Goal: Task Accomplishment & Management: Use online tool/utility

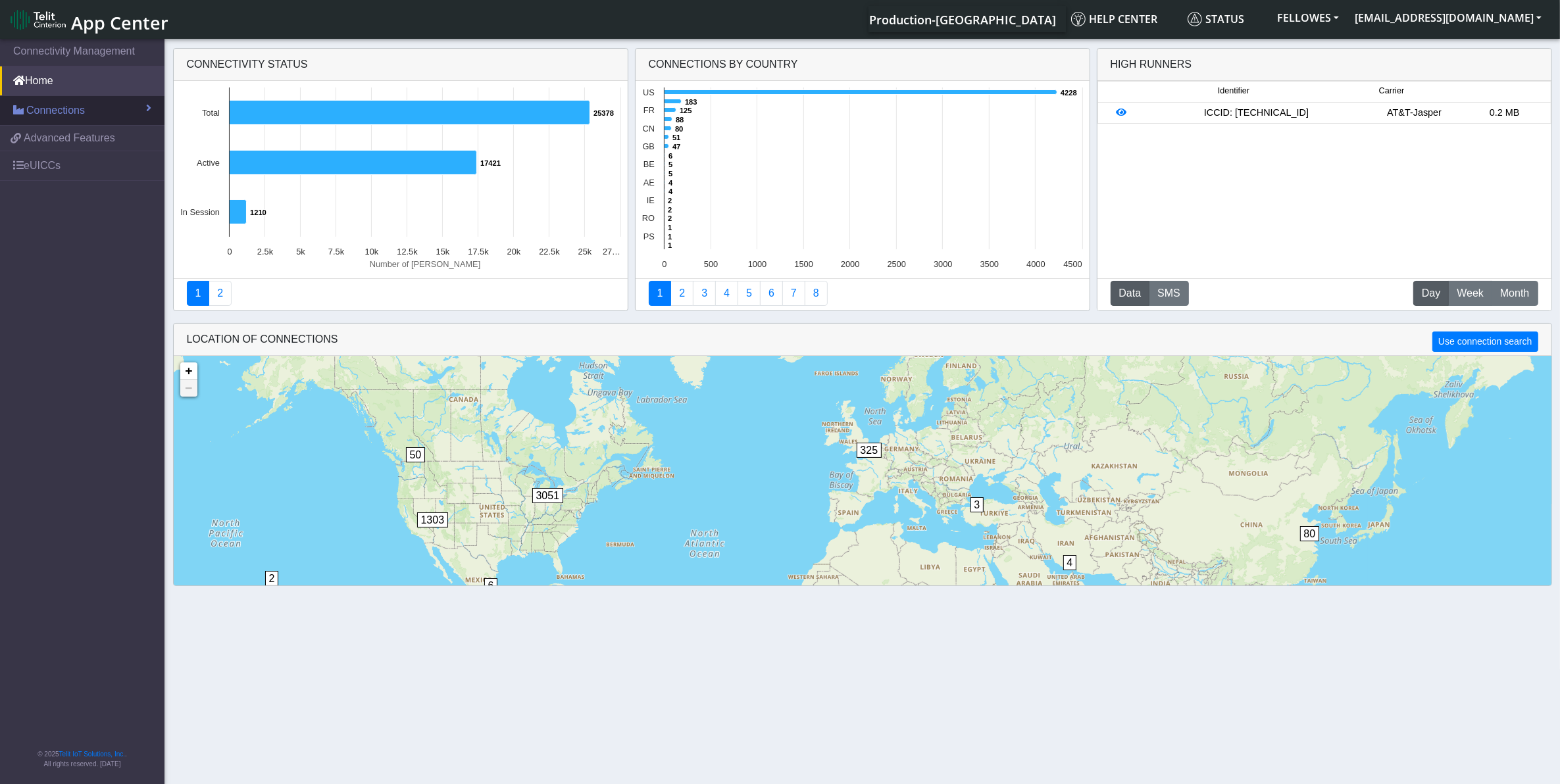
click at [125, 111] on link "Connections" at bounding box center [82, 111] width 164 height 29
click at [107, 143] on link "List" at bounding box center [82, 139] width 164 height 27
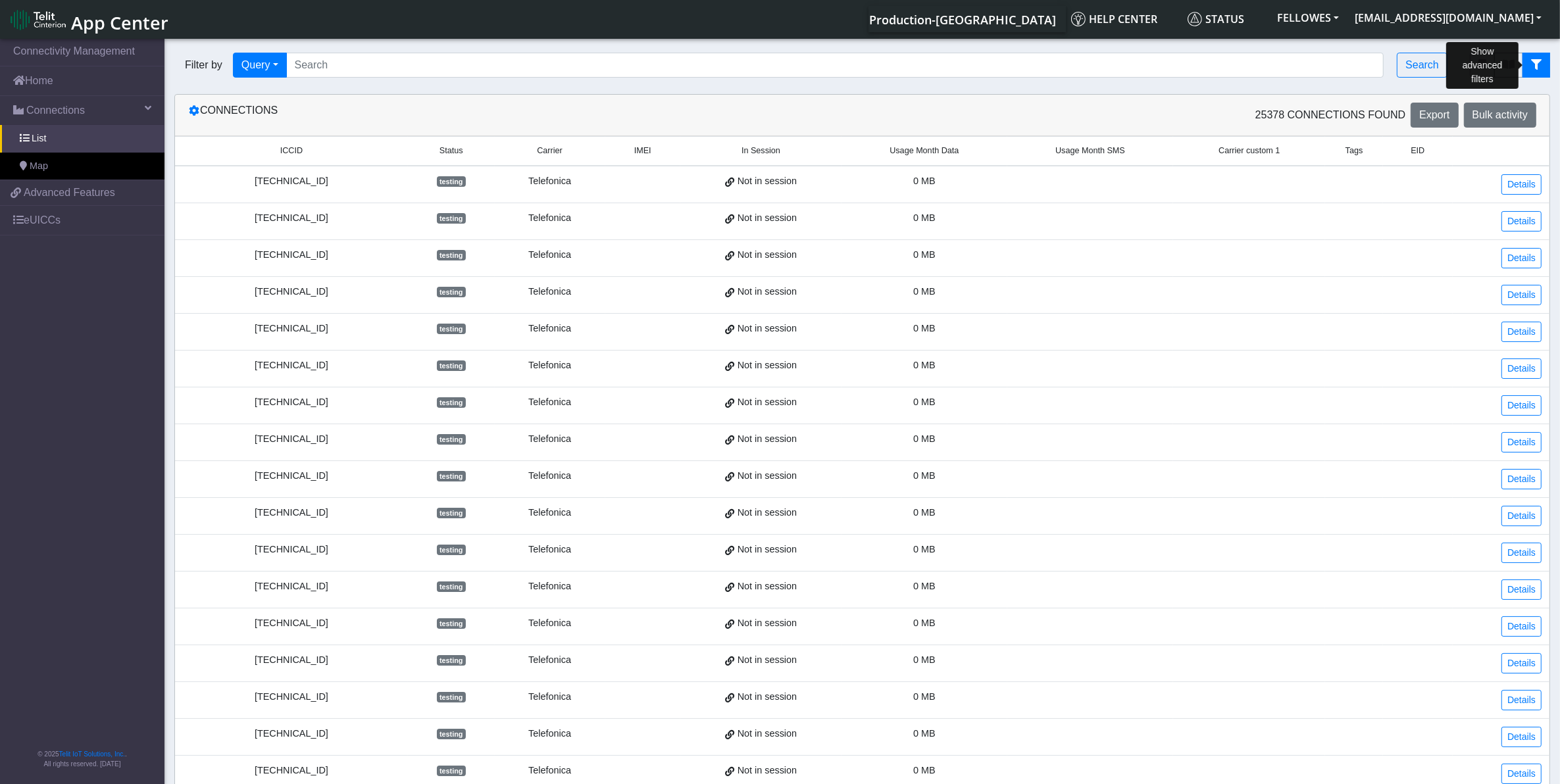
click at [1540, 57] on button "fitlers menu" at bounding box center [1536, 65] width 27 height 25
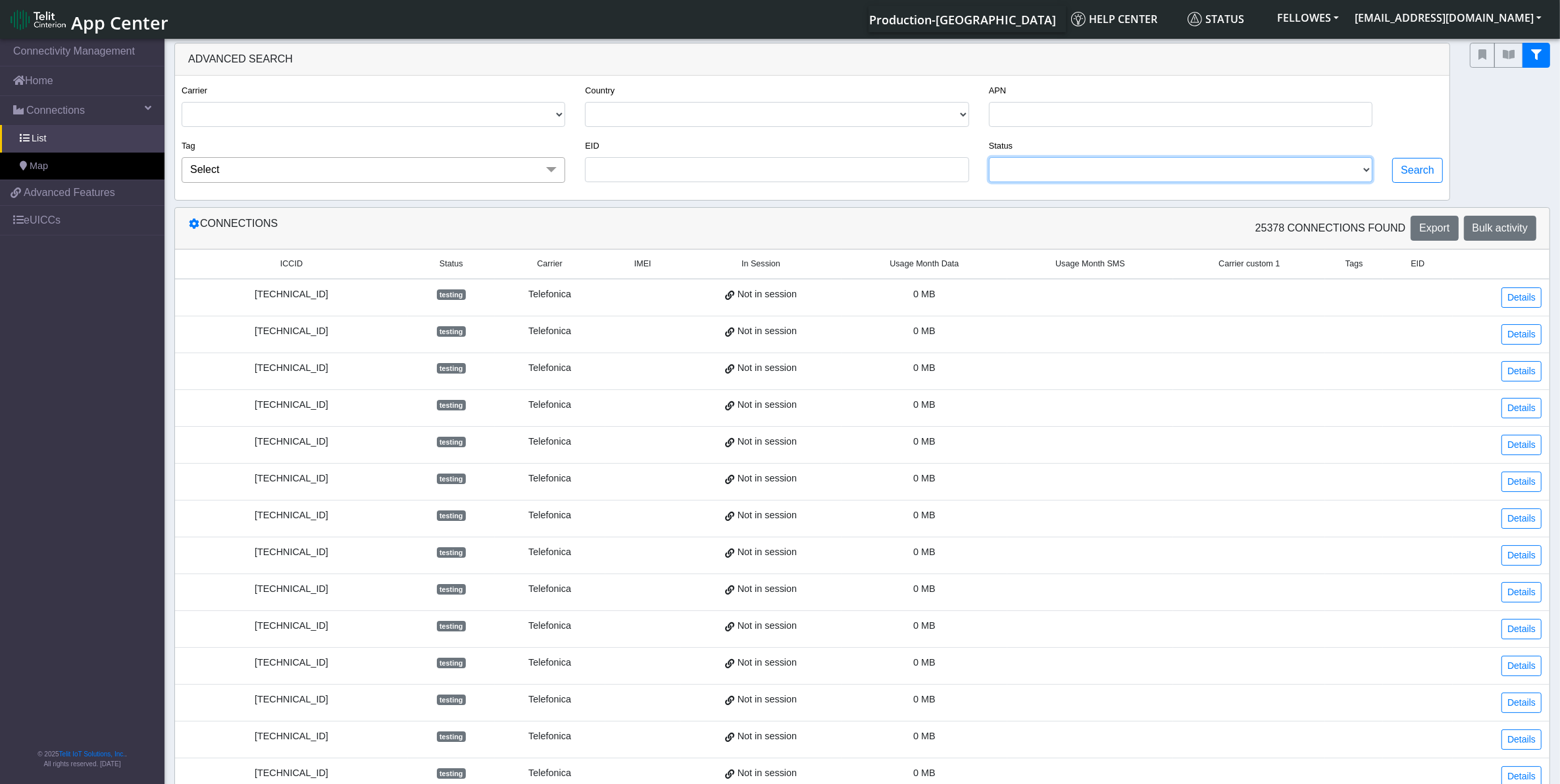
drag, startPoint x: 1161, startPoint y: 160, endPoint x: 1155, endPoint y: 166, distance: 8.5
click at [1161, 160] on select "ACTIVATED DEACTIVATED TESTING READY RETIRED" at bounding box center [1181, 169] width 384 height 25
select select "activated"
click at [990, 160] on select "ACTIVATED DEACTIVATED TESTING READY RETIRED" at bounding box center [1181, 169] width 384 height 25
click at [560, 114] on select "TELIT AT&T-JASPER TELEFONICA" at bounding box center [373, 114] width 384 height 25
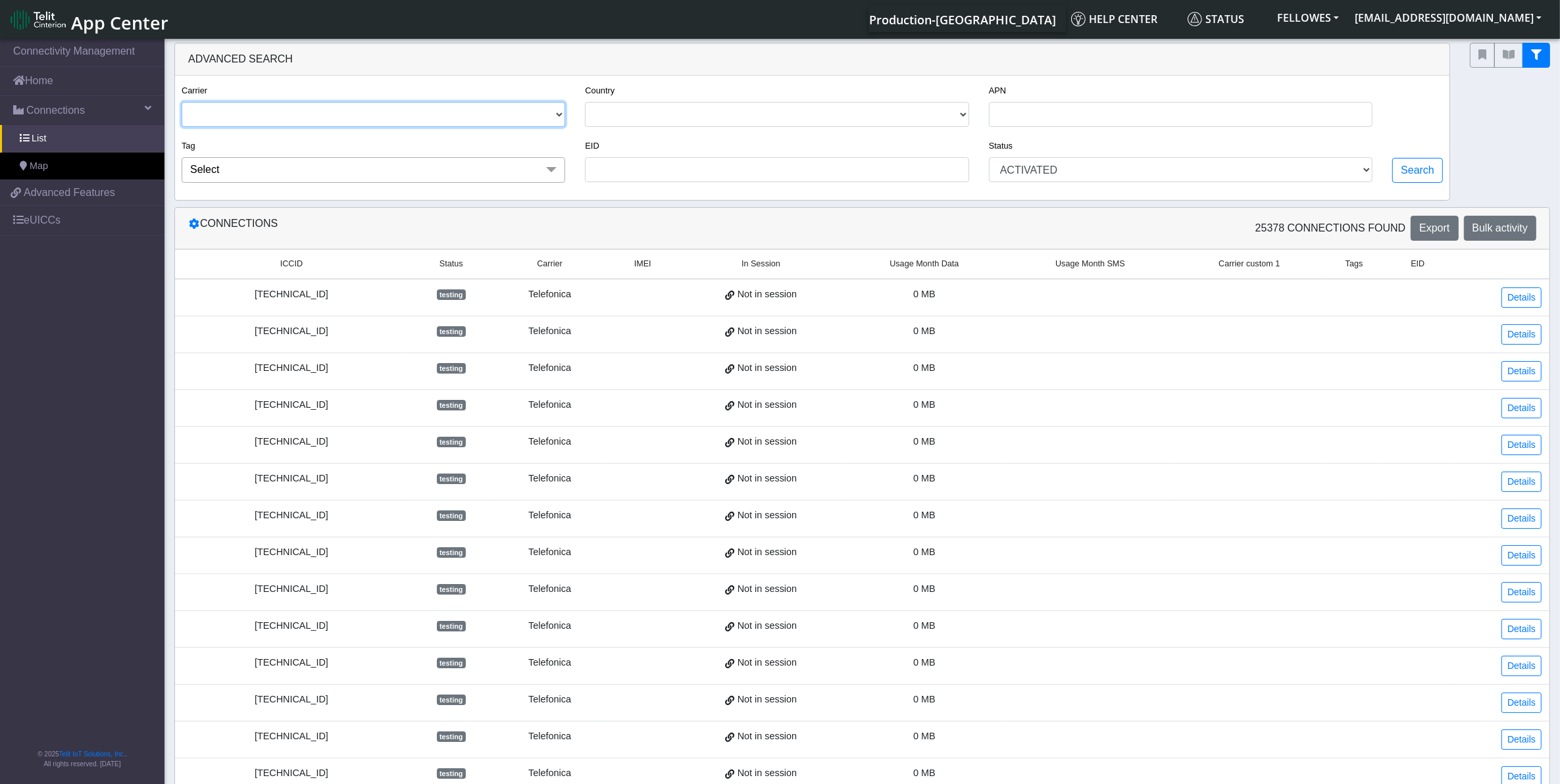
select select "telit"
click at [182, 103] on select "TELIT AT&T-JASPER TELEFONICA" at bounding box center [373, 114] width 384 height 25
click at [1430, 169] on button "Search" at bounding box center [1417, 170] width 50 height 25
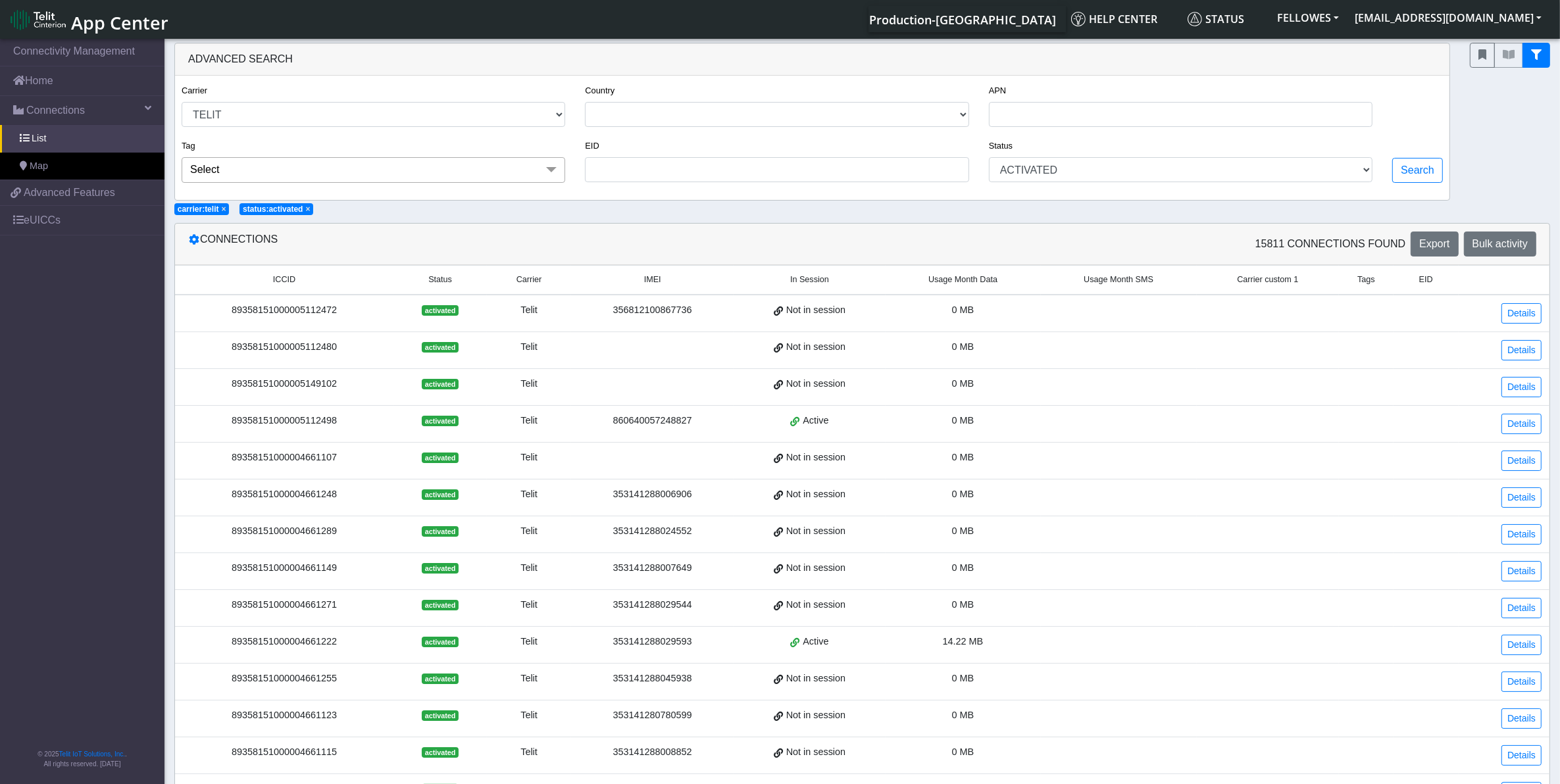
click at [958, 281] on span "Usage Month Data" at bounding box center [962, 280] width 69 height 12
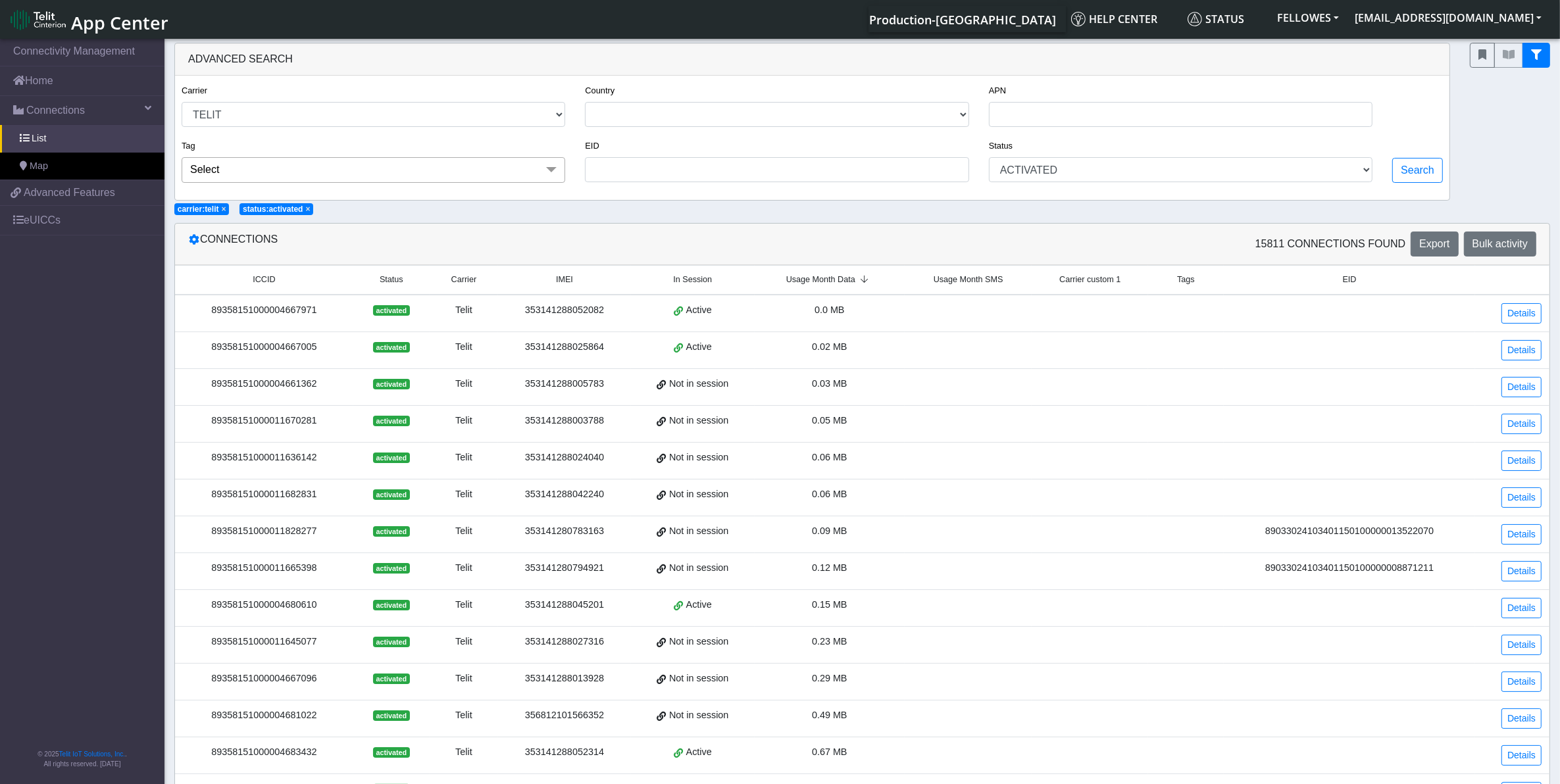
click at [831, 282] on span "Usage Month Data" at bounding box center [820, 280] width 69 height 12
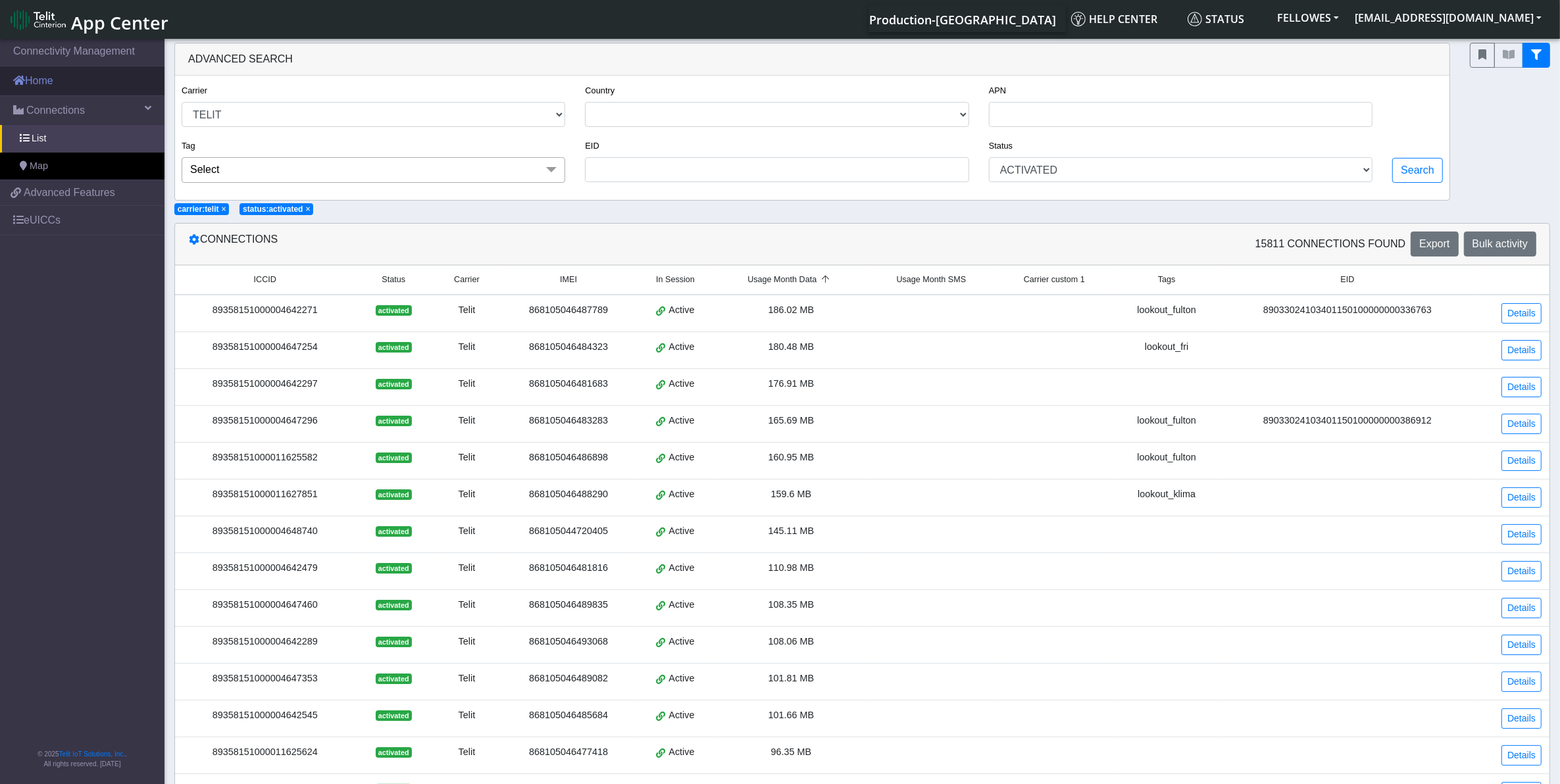
click at [93, 85] on link "Home" at bounding box center [82, 81] width 164 height 29
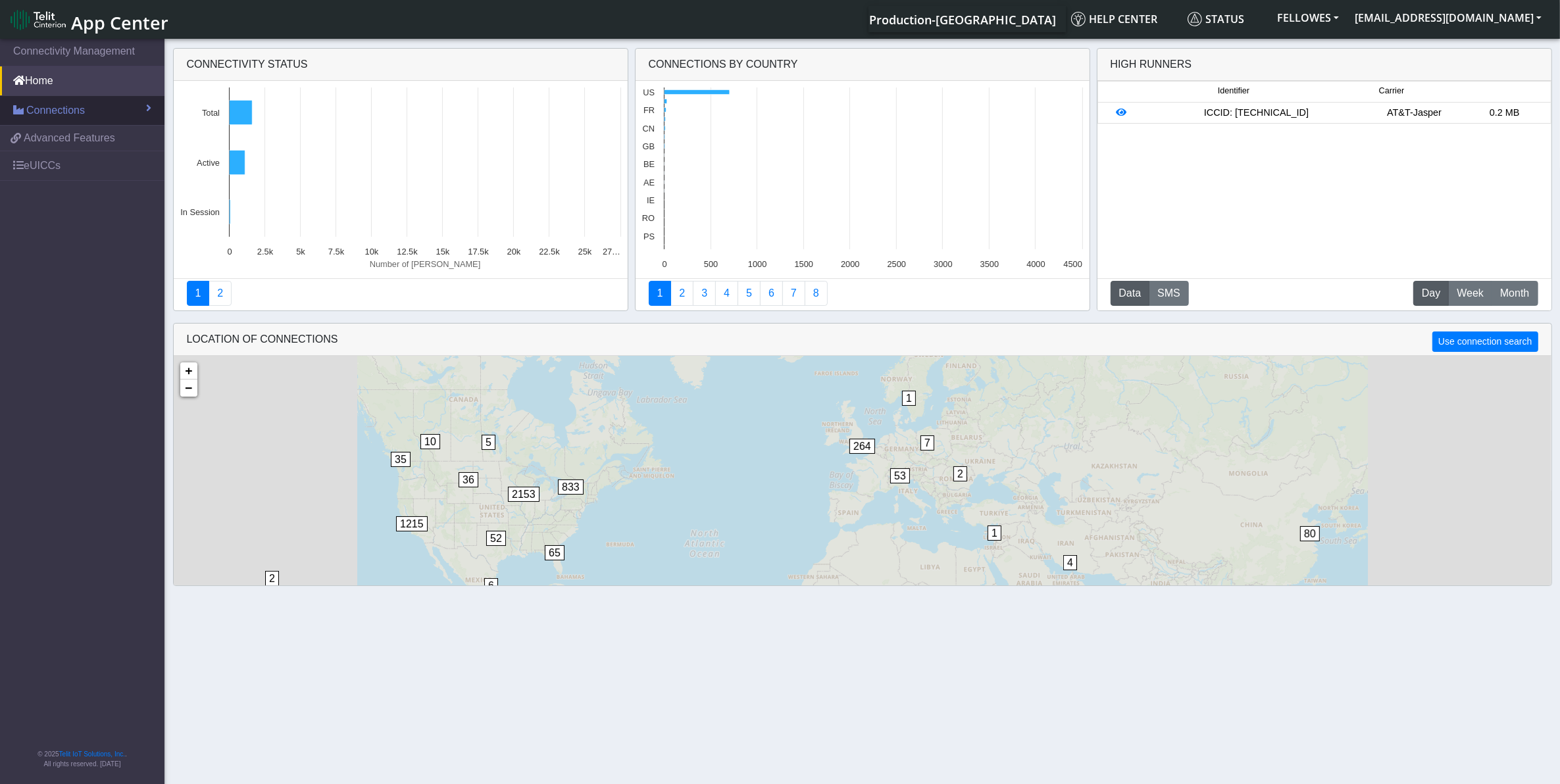
click at [106, 99] on section "Connectivity Management Home Connections List Map 712219a3a6f89d785d7335c2225ab…" at bounding box center [780, 412] width 1560 height 753
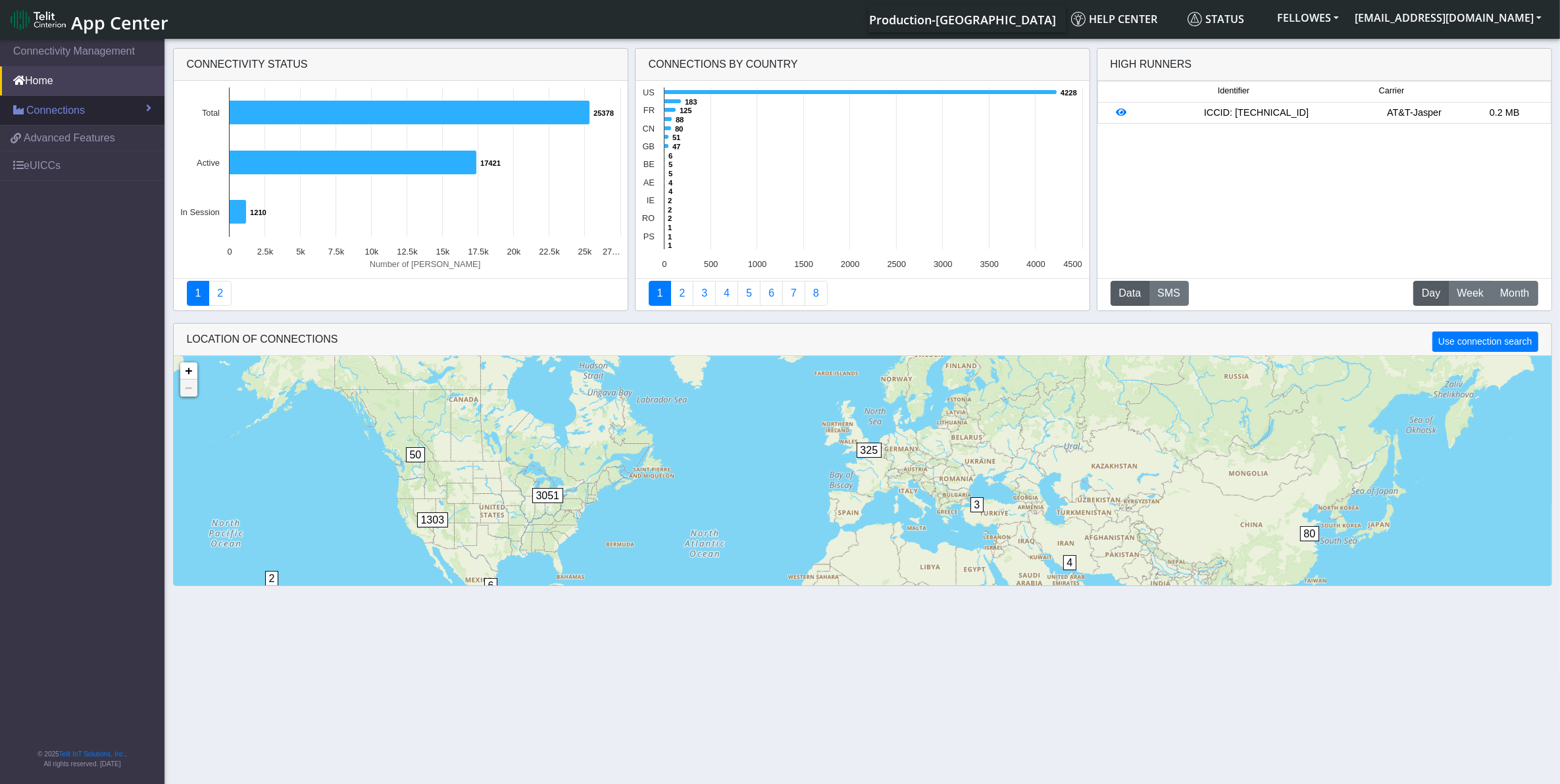
click at [119, 112] on link "Connections" at bounding box center [82, 111] width 164 height 29
click at [72, 137] on link "List" at bounding box center [82, 139] width 164 height 27
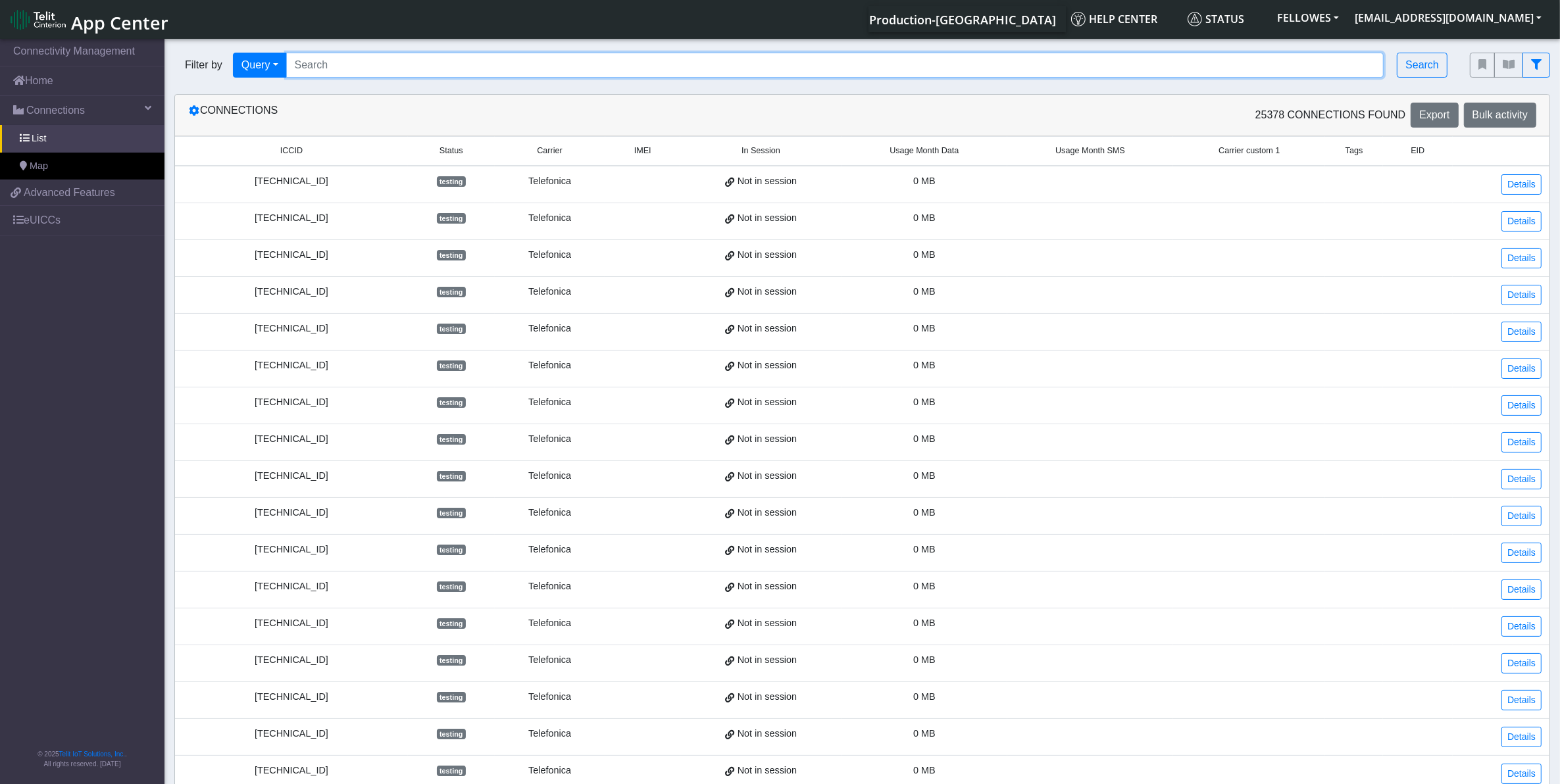
click at [481, 63] on input "Search..." at bounding box center [835, 65] width 1098 height 25
paste input "353141288033249"
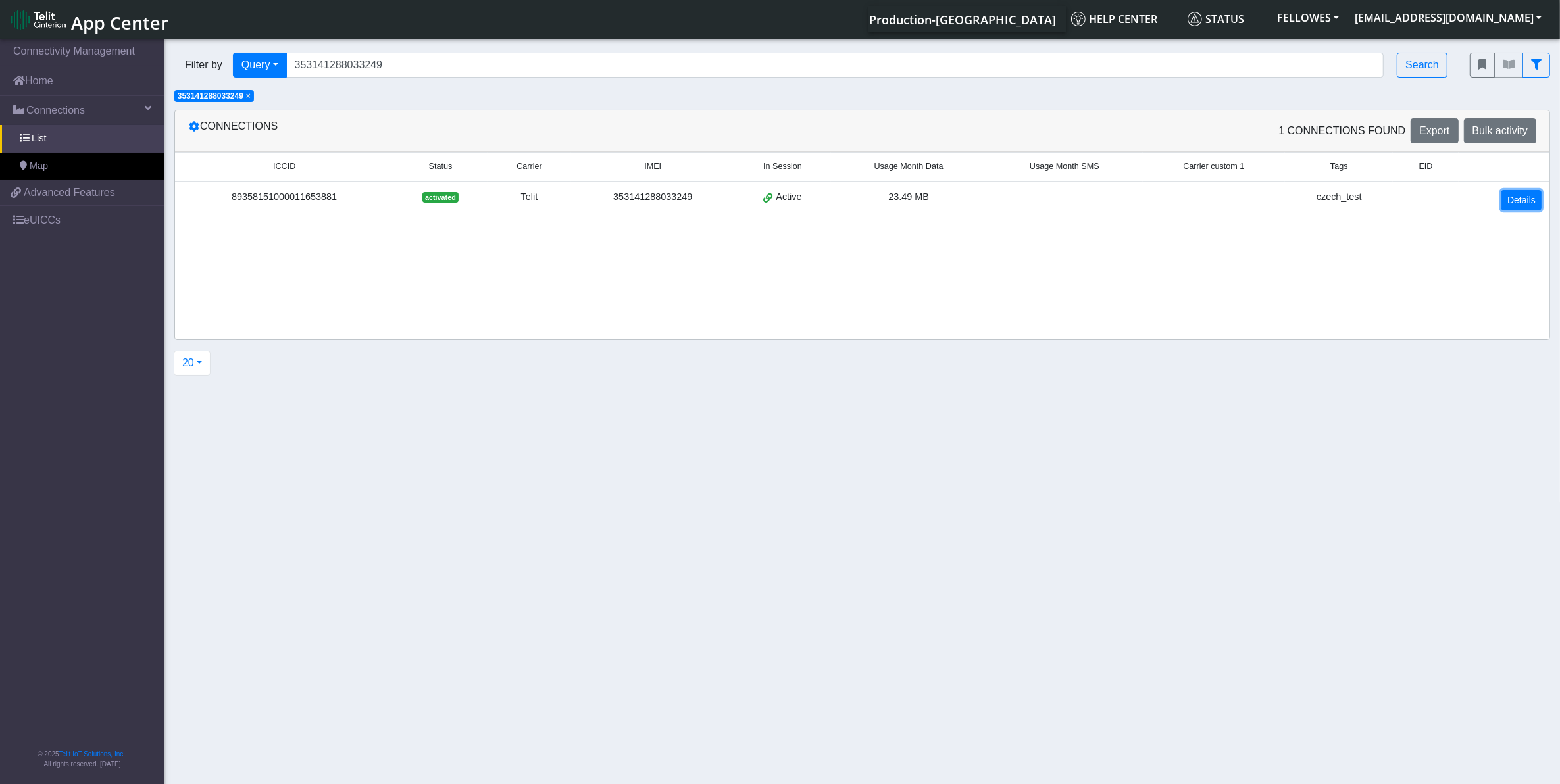
click at [1514, 204] on link "Details" at bounding box center [1521, 201] width 40 height 20
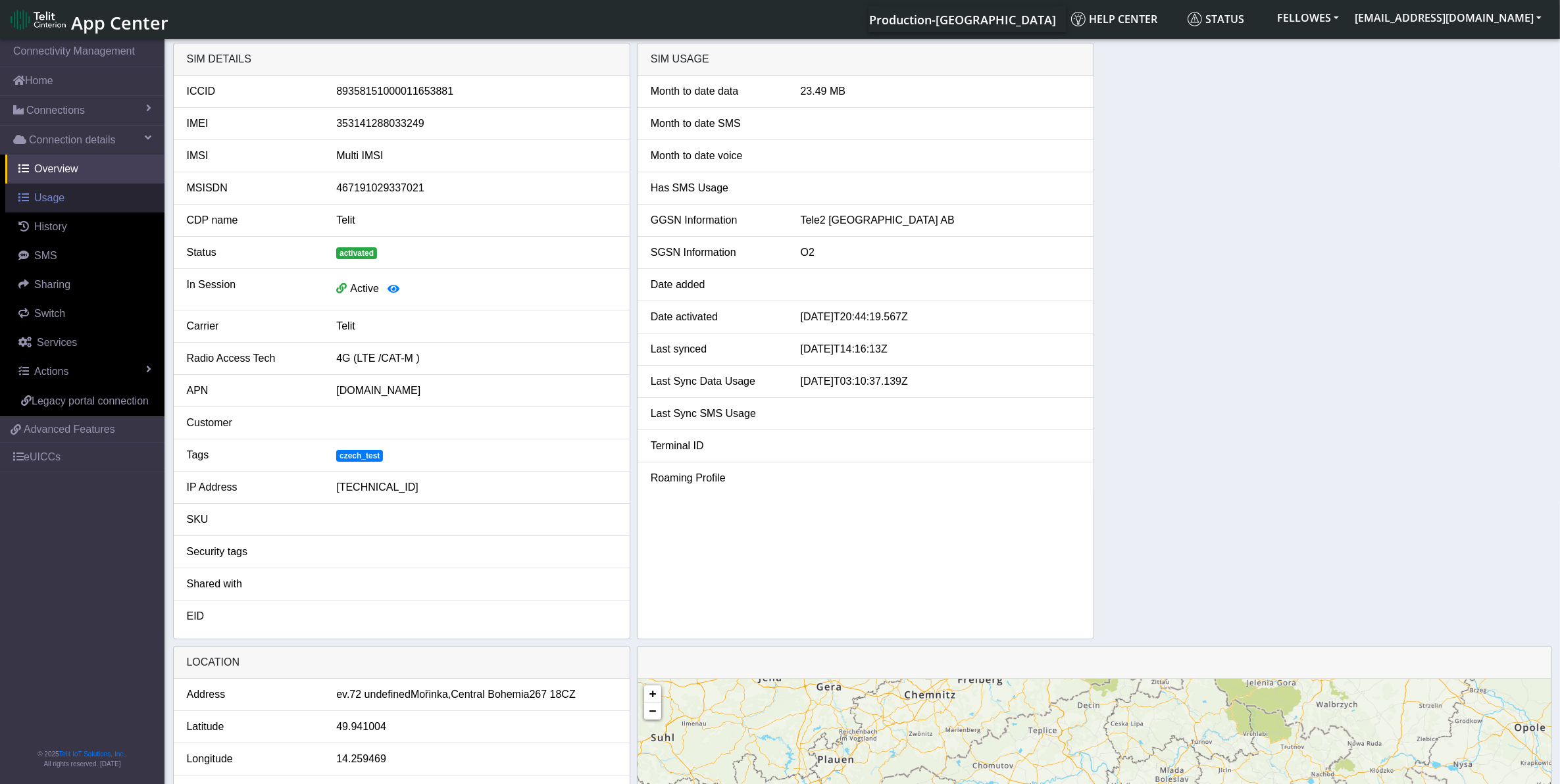
click at [85, 201] on link "Usage" at bounding box center [85, 198] width 159 height 29
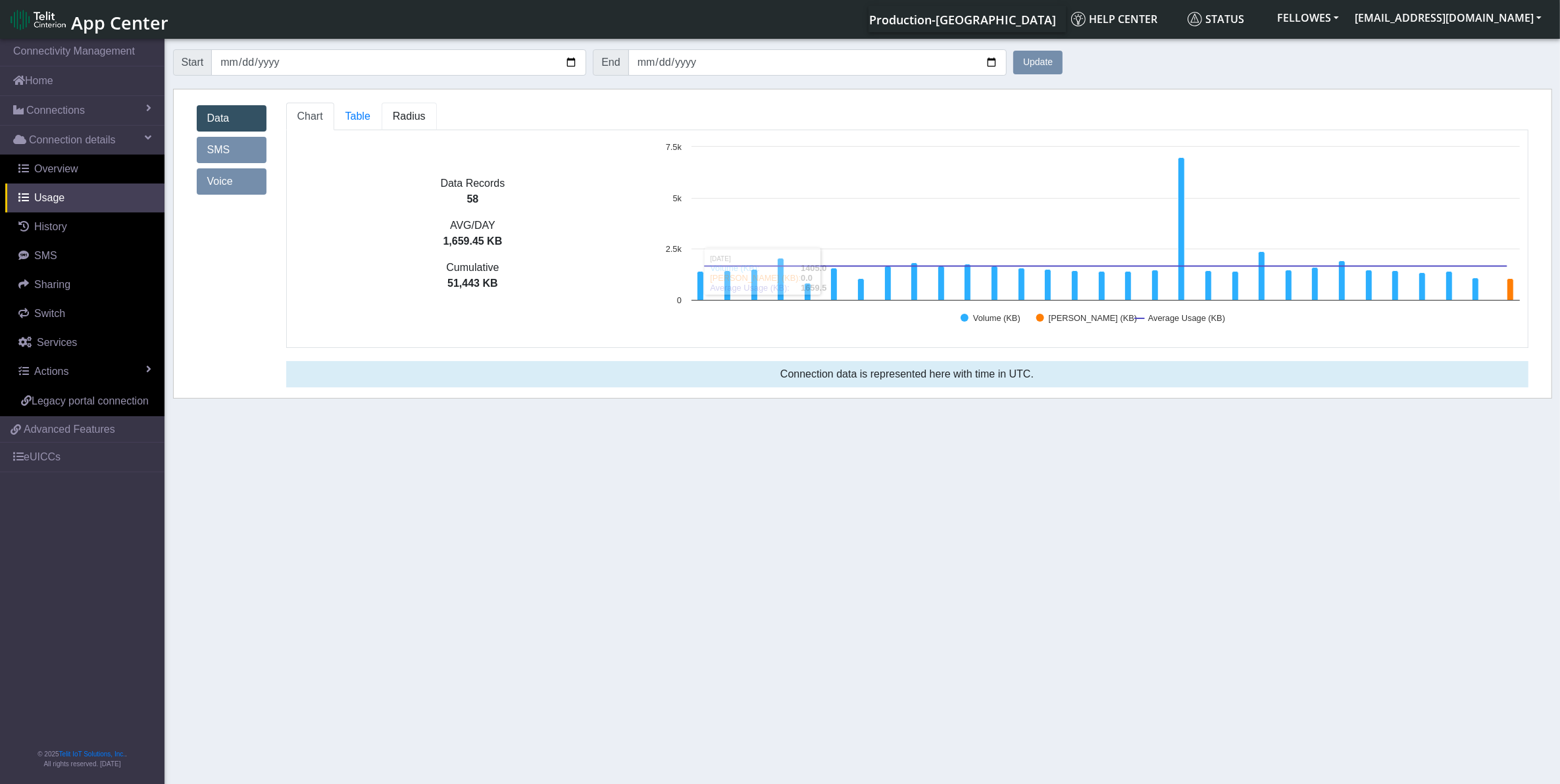
click at [409, 116] on span "Radius" at bounding box center [409, 116] width 33 height 11
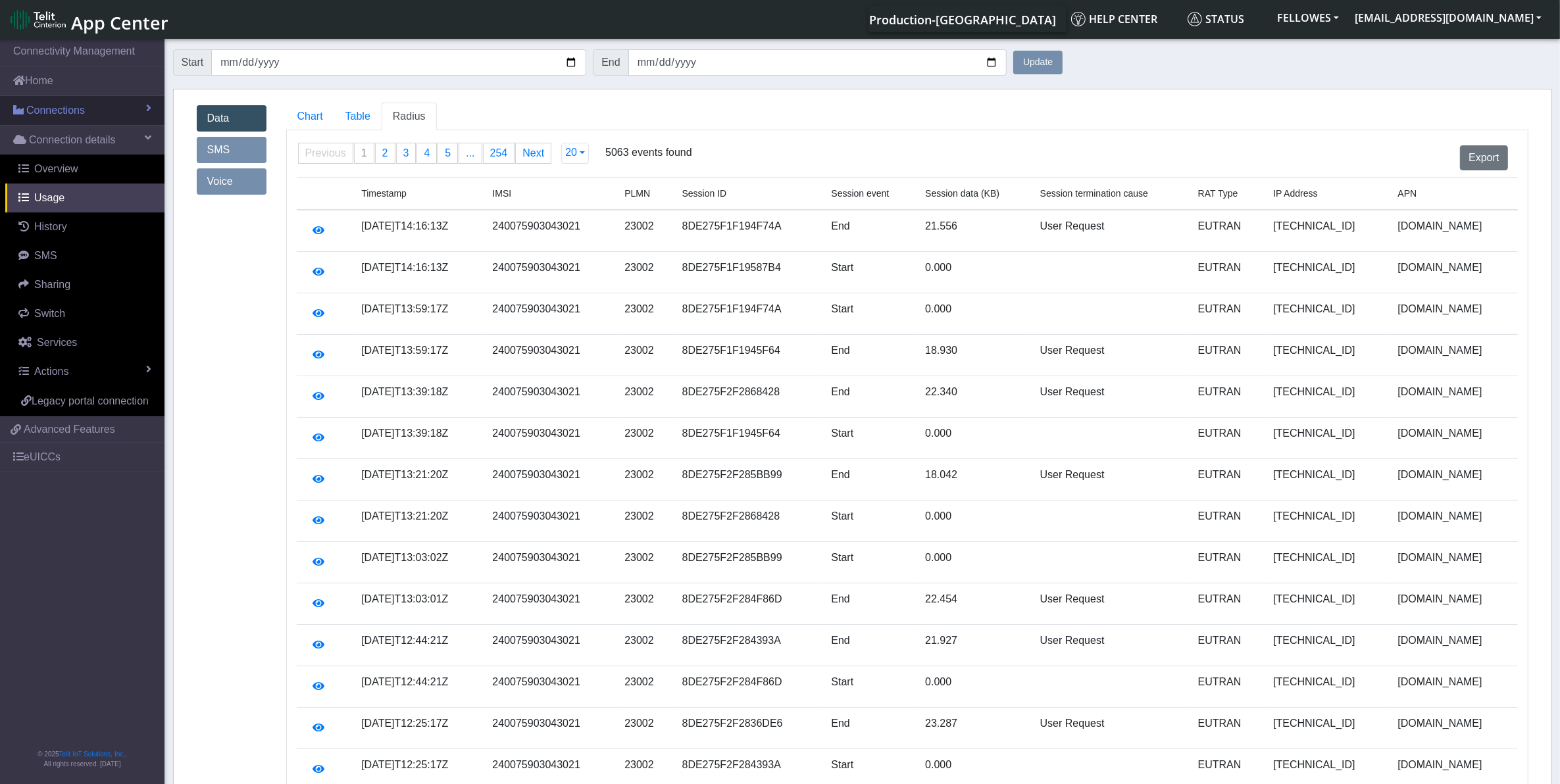
click at [121, 102] on link "Connections" at bounding box center [82, 111] width 164 height 29
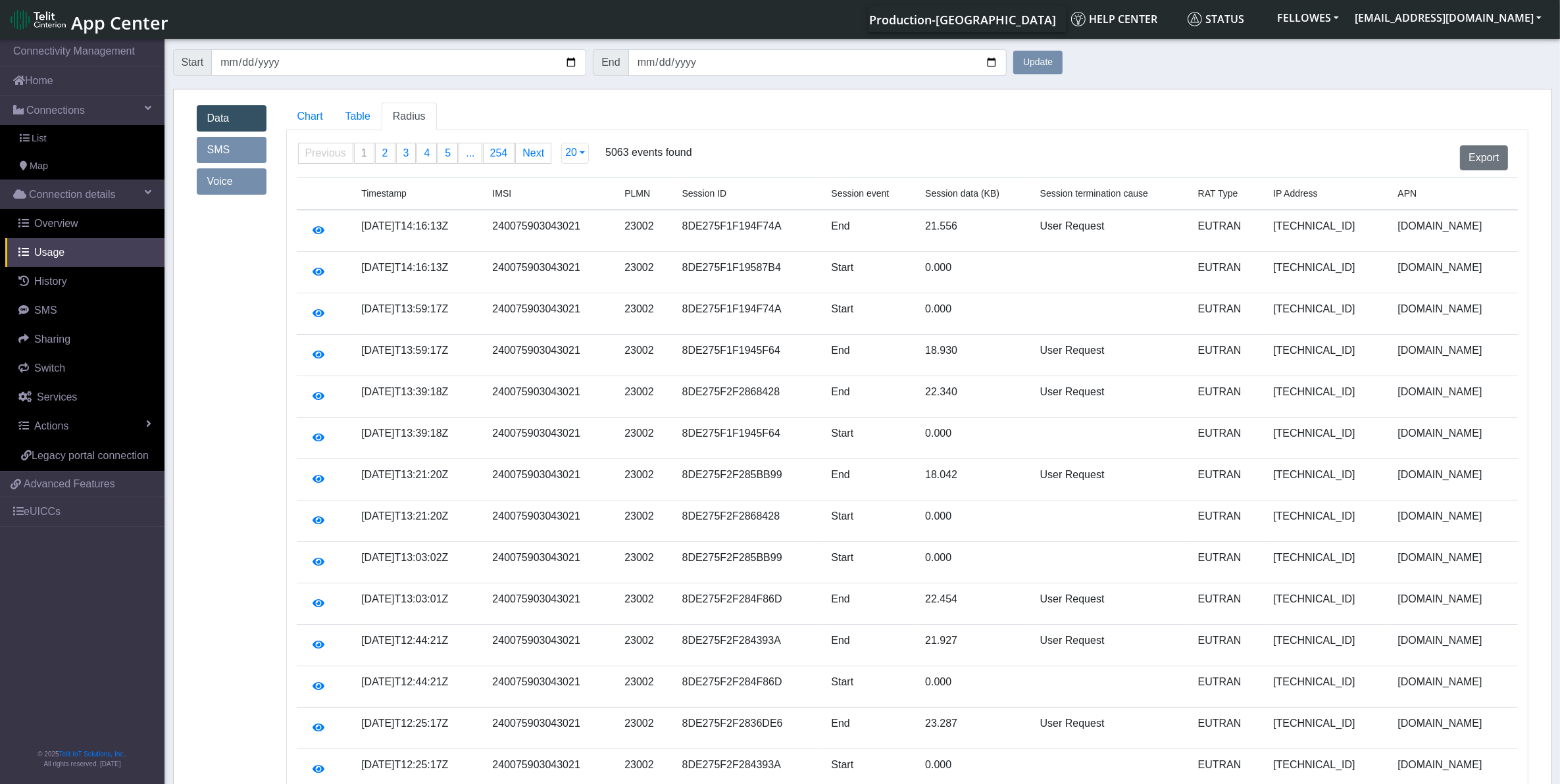
drag, startPoint x: 107, startPoint y: 138, endPoint x: 262, endPoint y: 102, distance: 159.1
click at [106, 139] on link "List" at bounding box center [82, 139] width 164 height 27
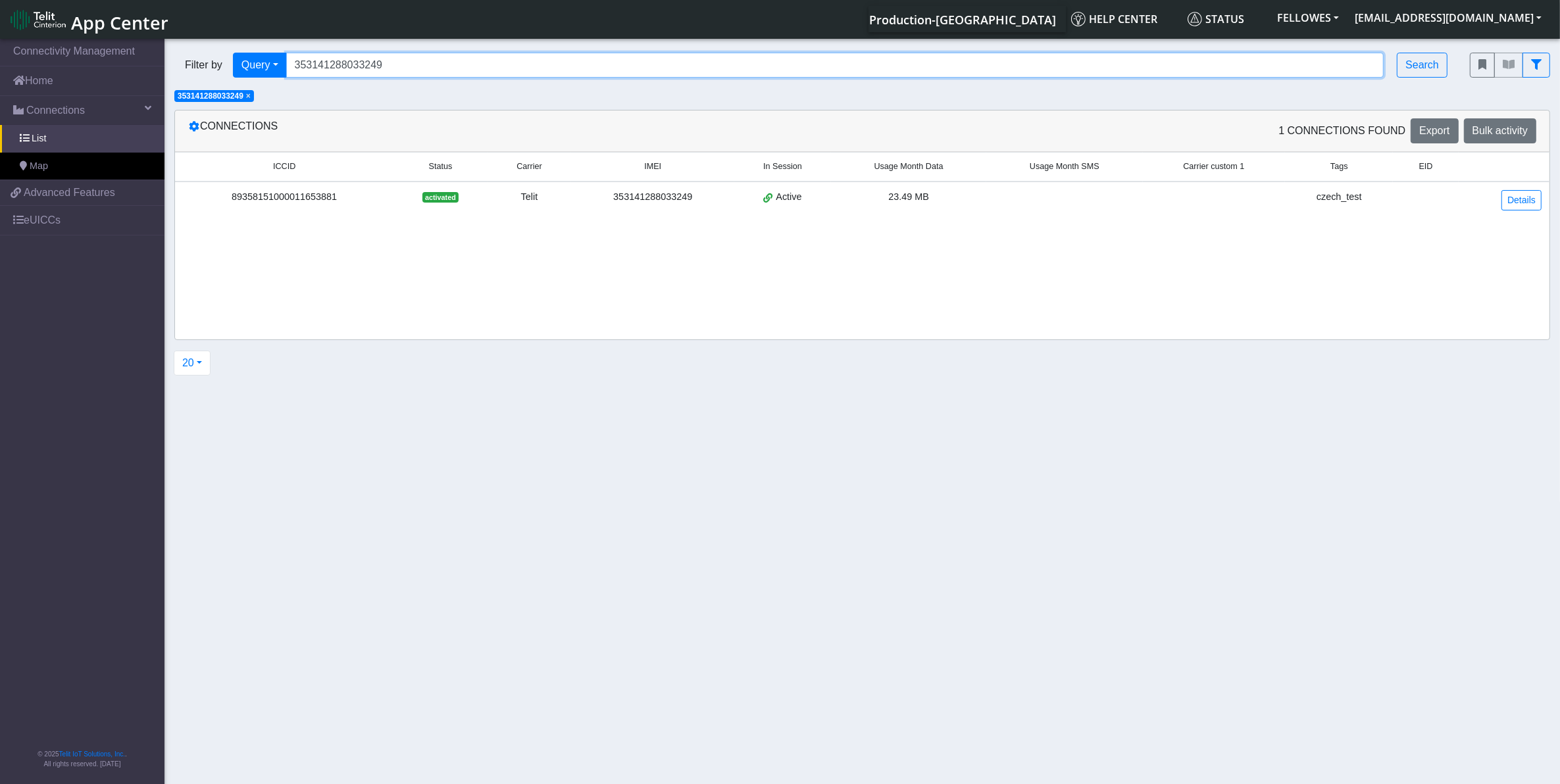
click at [414, 66] on input "353141288033249" at bounding box center [835, 65] width 1098 height 25
paste input "89358151000004674878"
type input "89358151000004674878"
click at [250, 94] on span "×" at bounding box center [248, 96] width 5 height 9
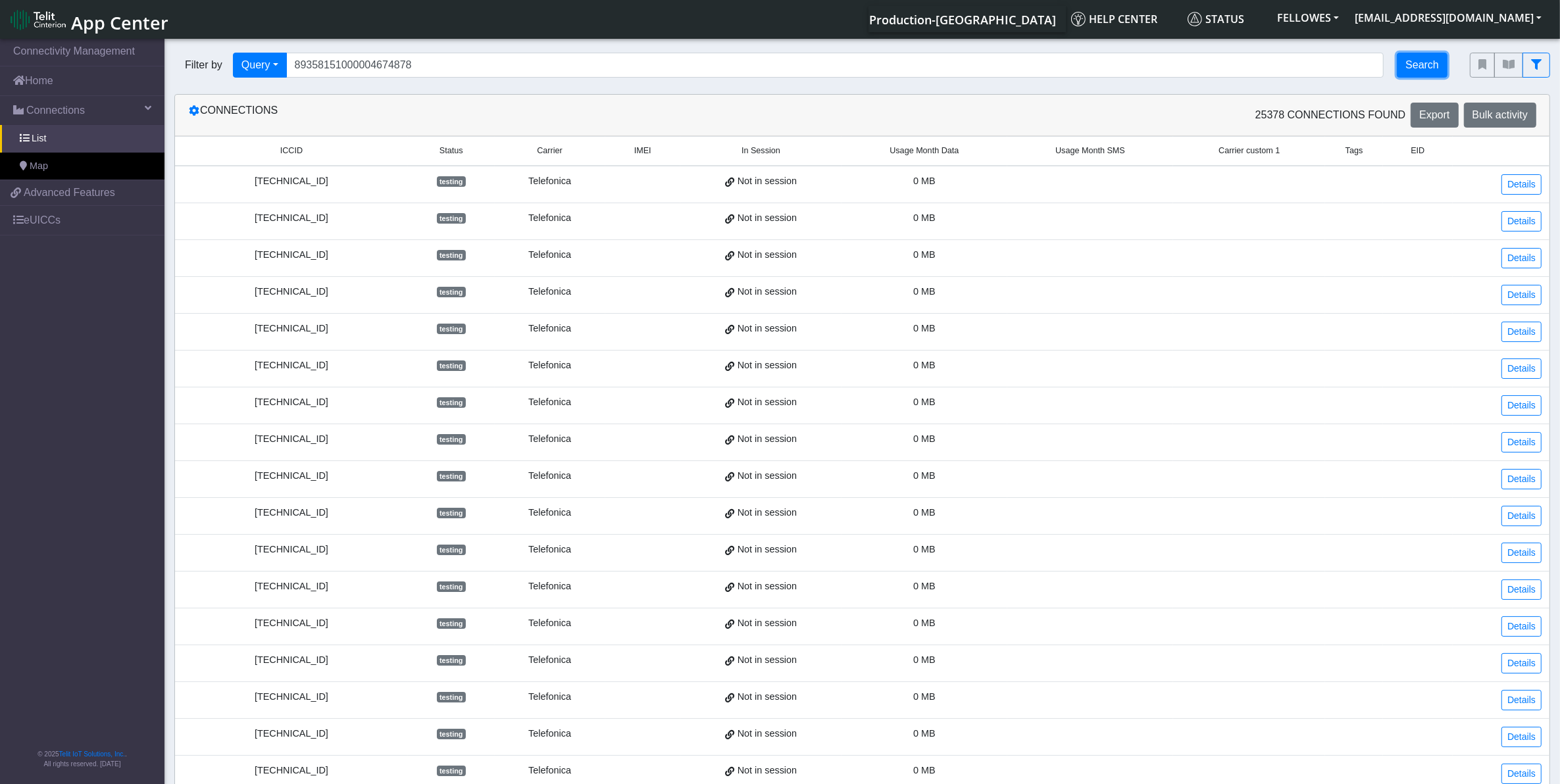
click at [1410, 69] on button "Search" at bounding box center [1422, 65] width 50 height 25
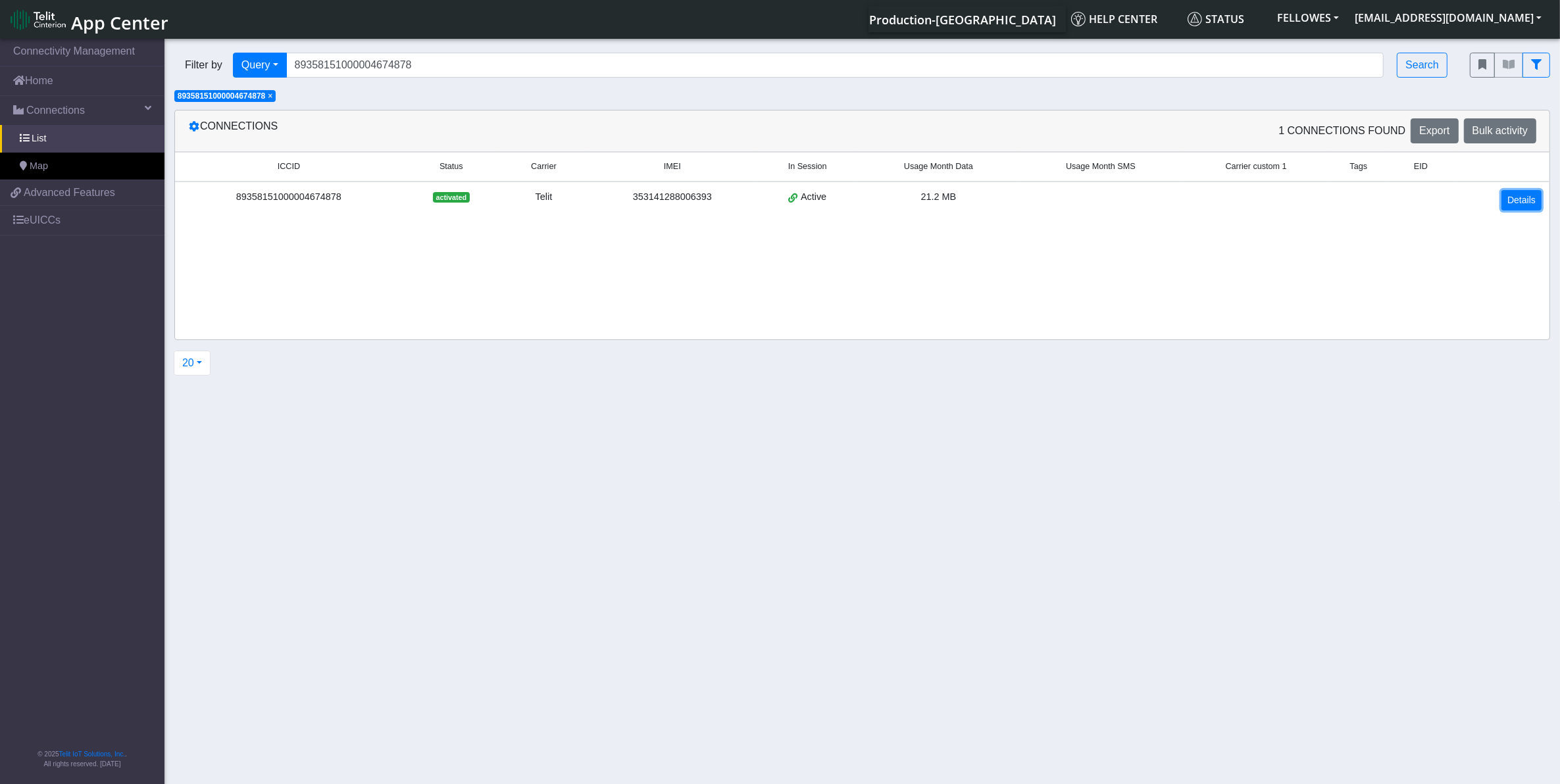
click at [1520, 203] on link "Details" at bounding box center [1521, 201] width 40 height 20
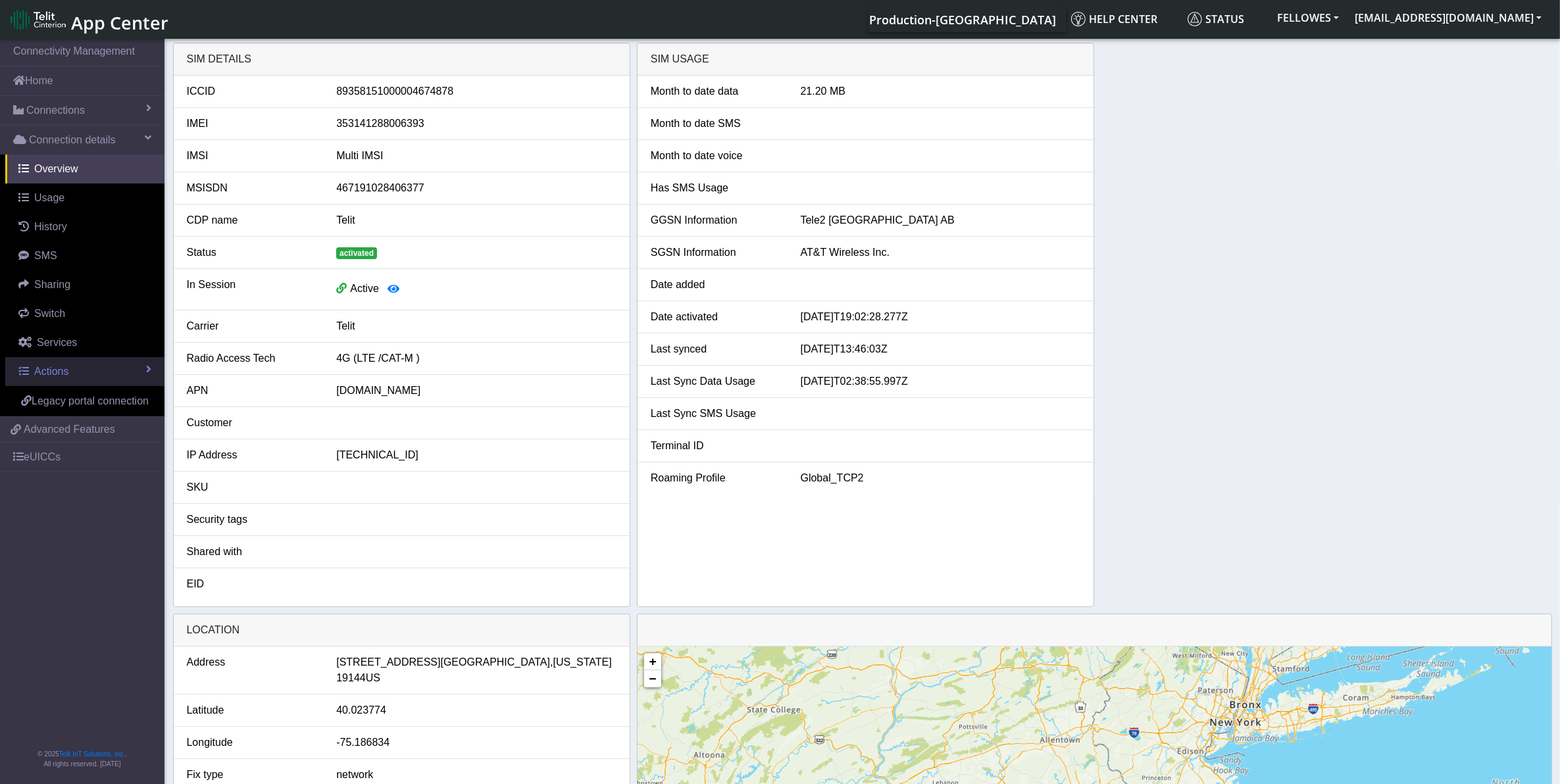
click at [91, 368] on link "Actions" at bounding box center [85, 372] width 159 height 29
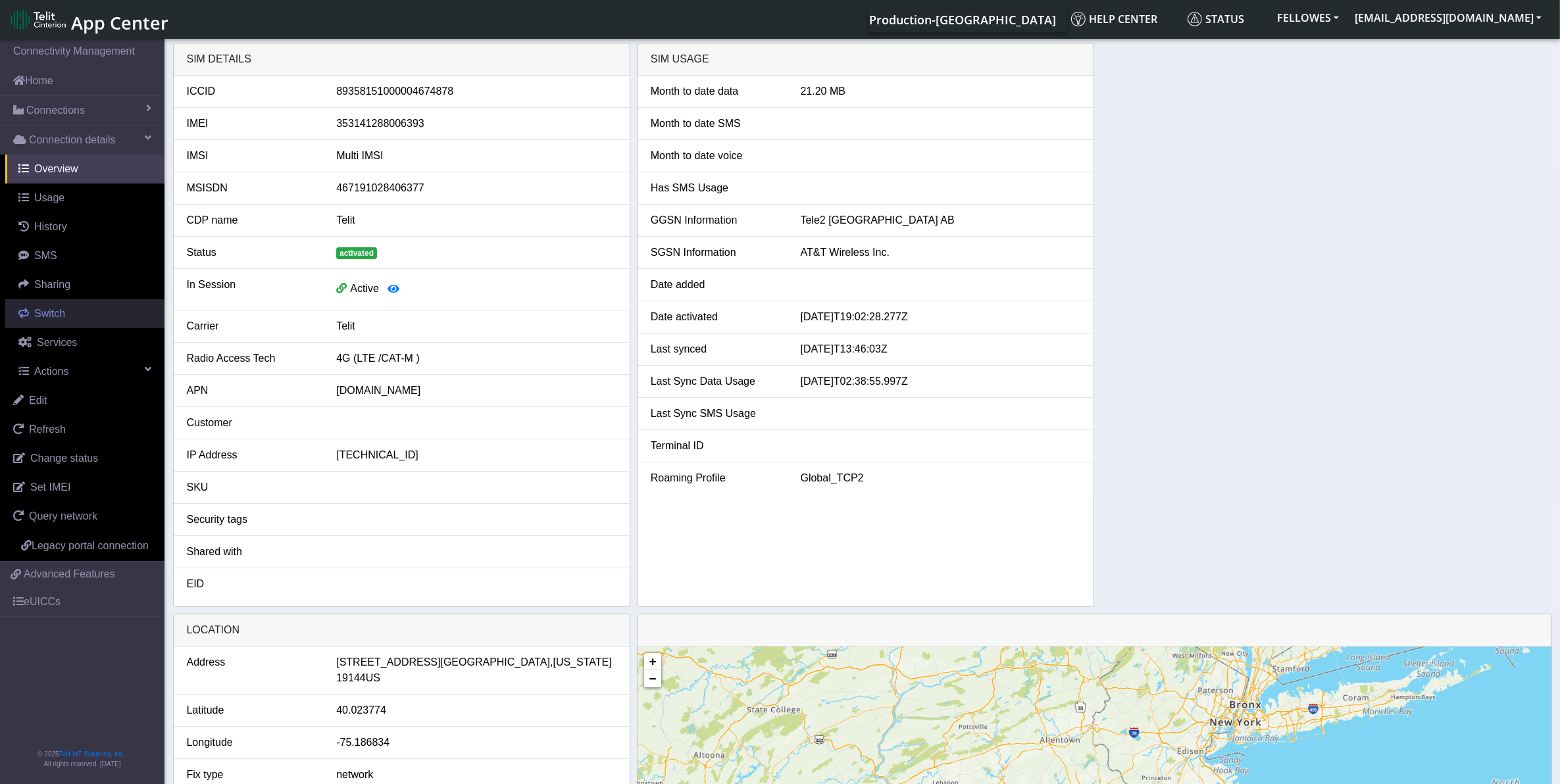
click at [64, 324] on link "Switch" at bounding box center [85, 314] width 159 height 29
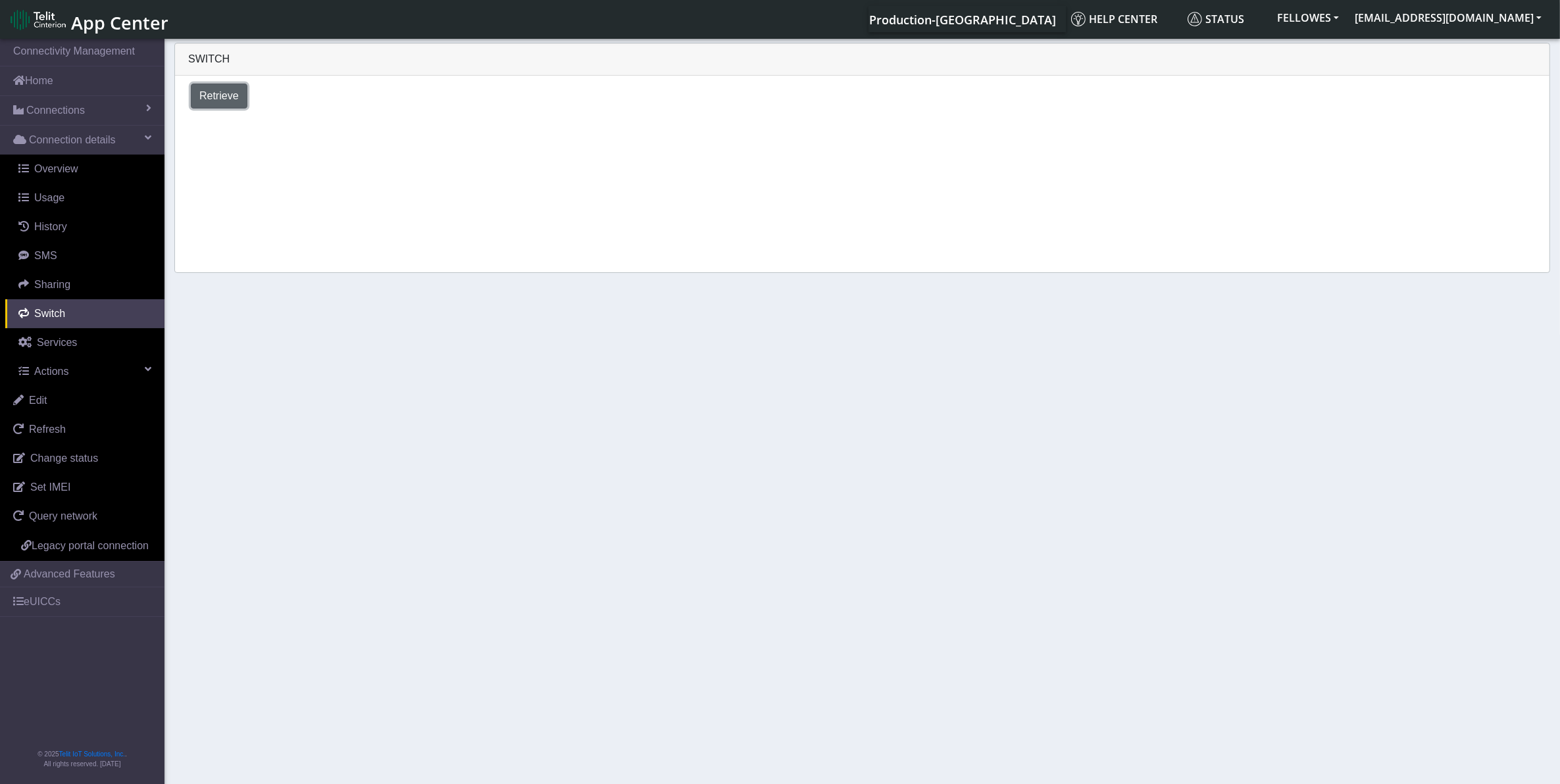
click at [234, 97] on span "Retrieve" at bounding box center [219, 96] width 40 height 11
select select "[GEOGRAPHIC_DATA]"
